Goal: Task Accomplishment & Management: Use online tool/utility

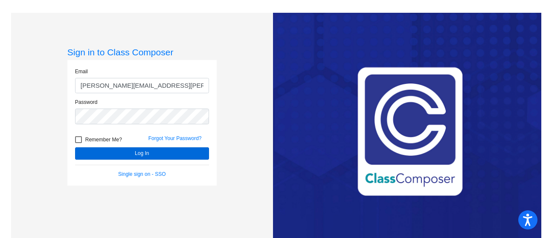
type input "[PERSON_NAME][EMAIL_ADDRESS][PERSON_NAME][DOMAIN_NAME]"
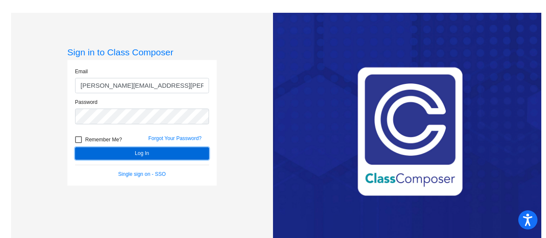
click at [172, 156] on button "Log In" at bounding box center [142, 153] width 134 height 12
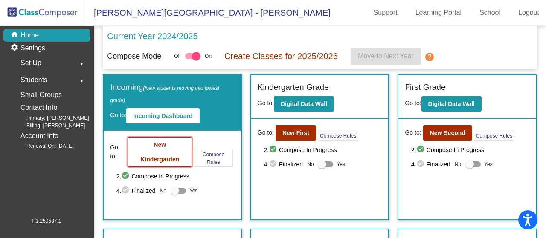
click at [168, 151] on button "New Kindergarden" at bounding box center [159, 152] width 64 height 30
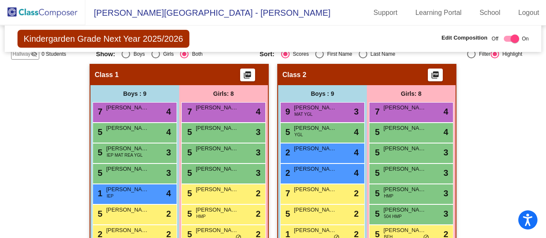
scroll to position [161, 0]
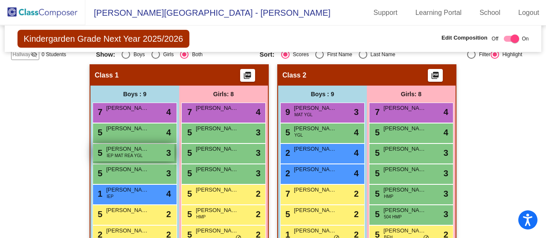
click at [156, 185] on body "Accessibility Screen-Reader Guide, Feedback, and Issue Reporting | New window D…" at bounding box center [273, 119] width 546 height 238
